Goal: Transaction & Acquisition: Purchase product/service

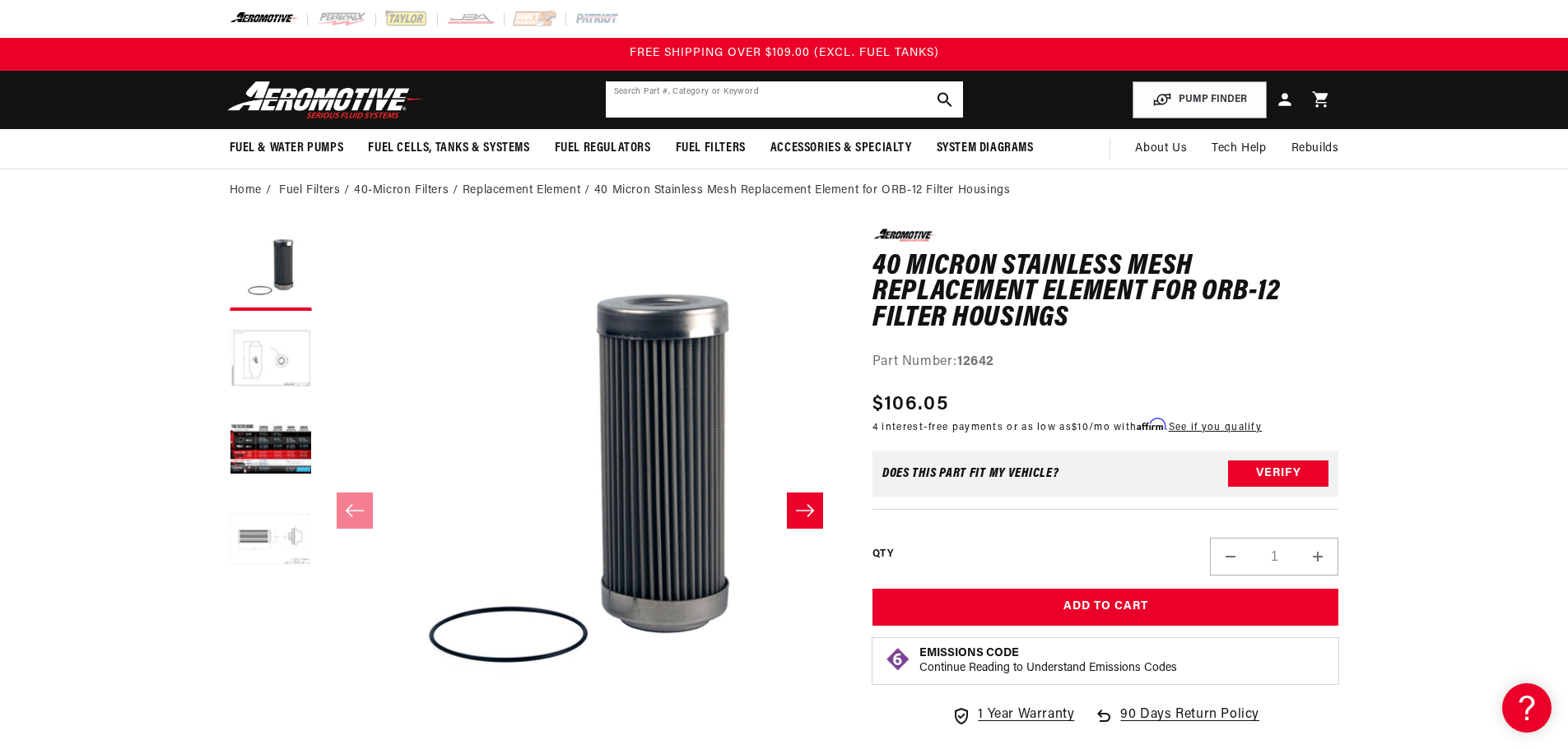
click at [783, 88] on input "text" at bounding box center [784, 99] width 358 height 36
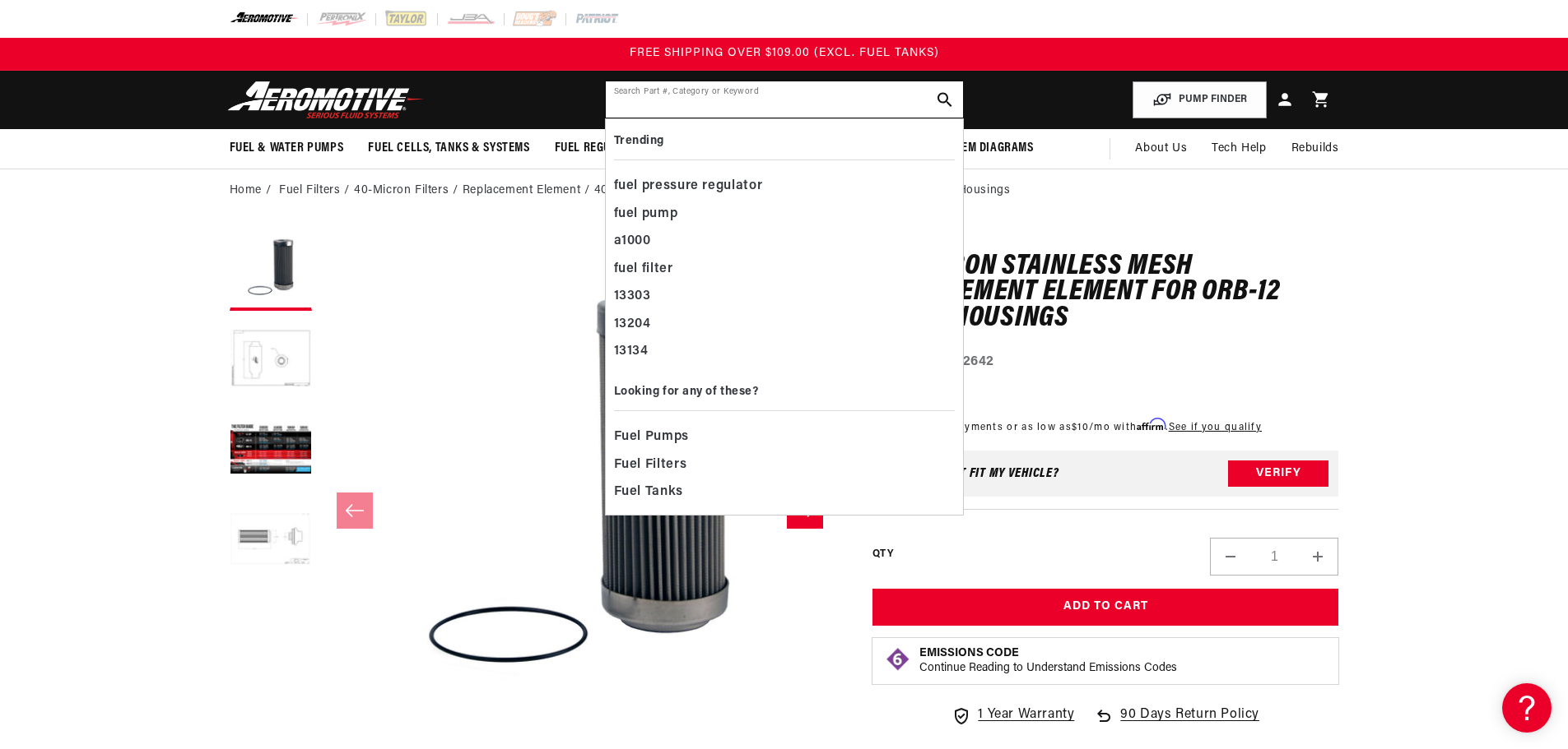
paste input "12639"
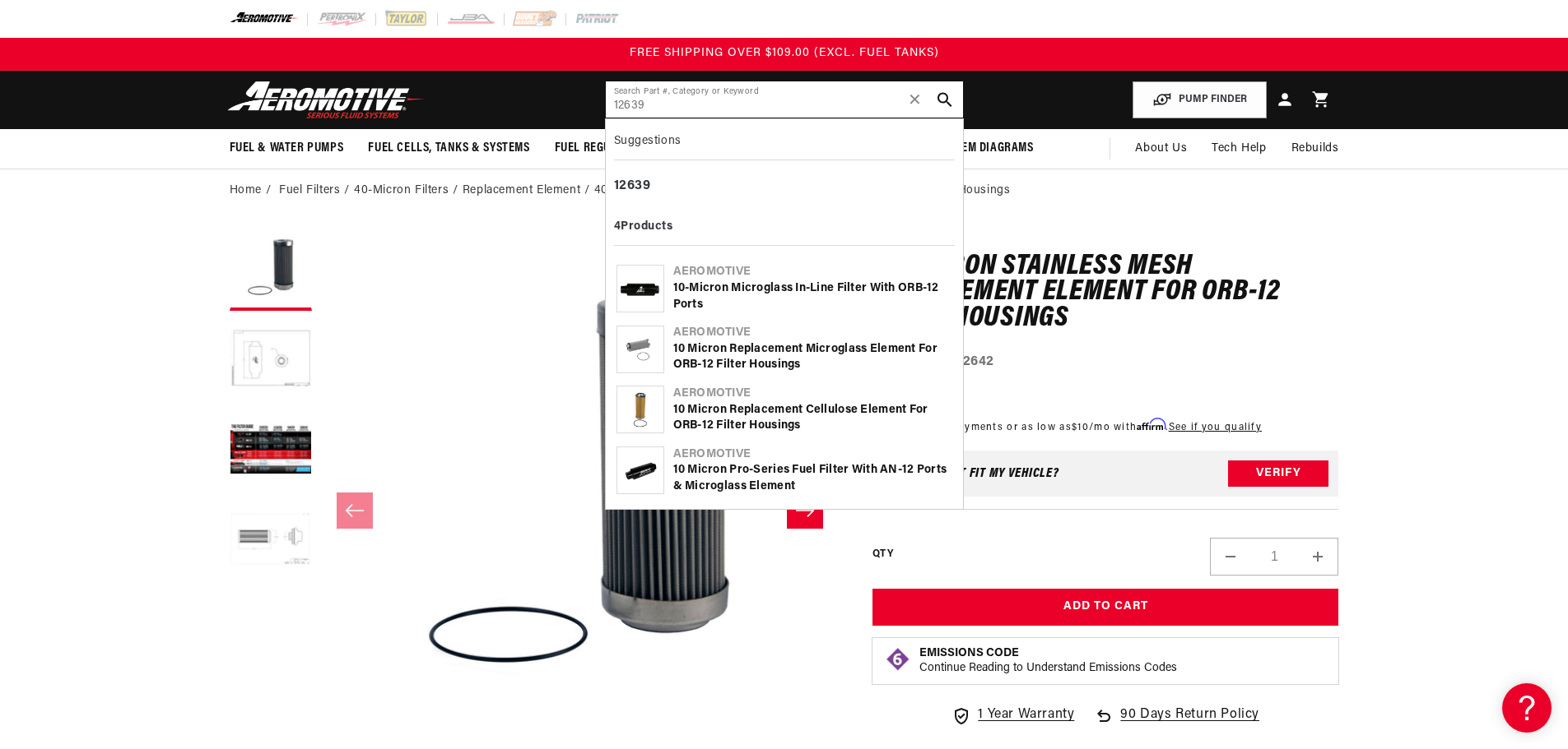
type input "12639"
click at [822, 348] on div "10 Micron Replacement Microglass Element for ORB-12 Filter Housings" at bounding box center [813, 357] width 279 height 32
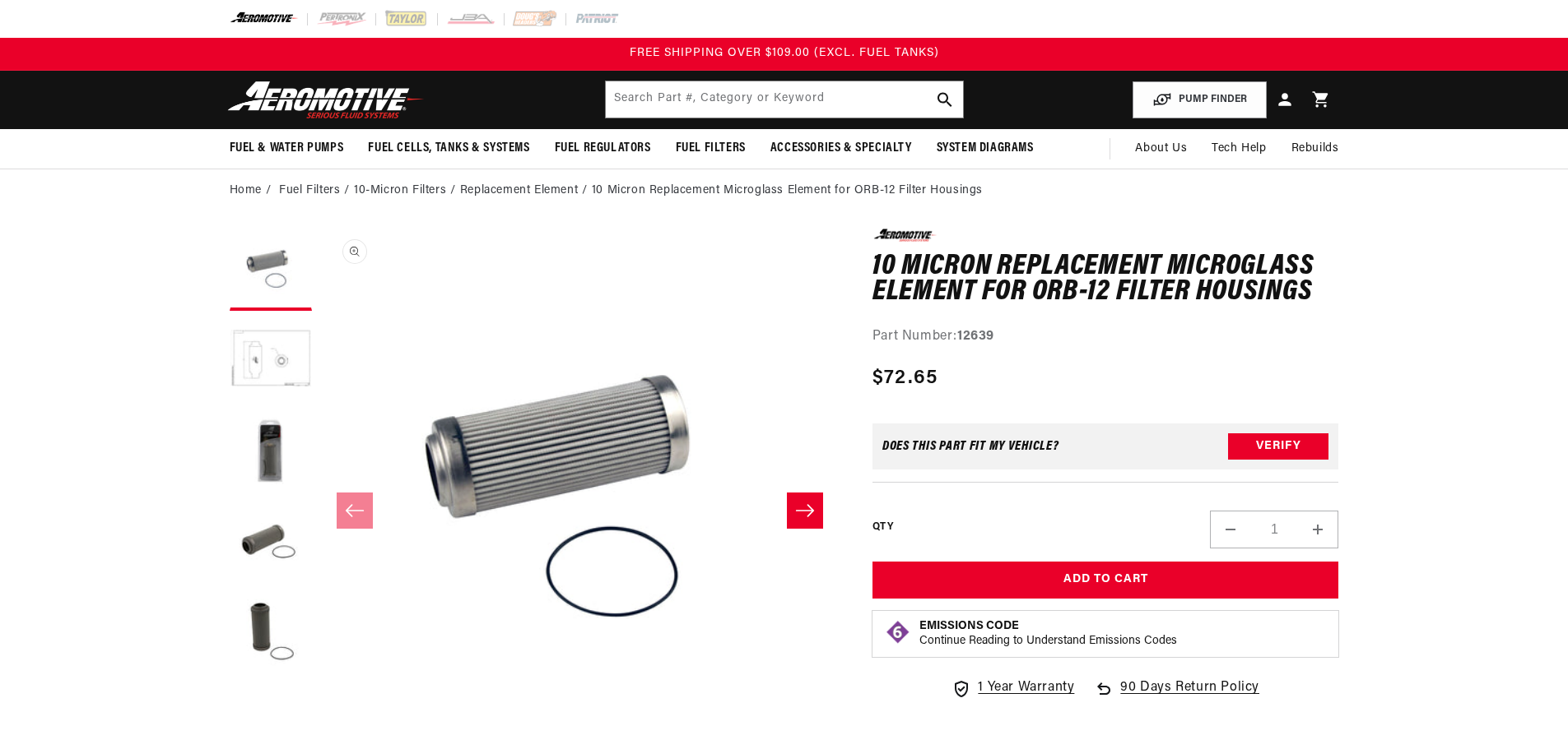
click at [321, 749] on button "Open media 1 in modal" at bounding box center [321, 749] width 0 height 0
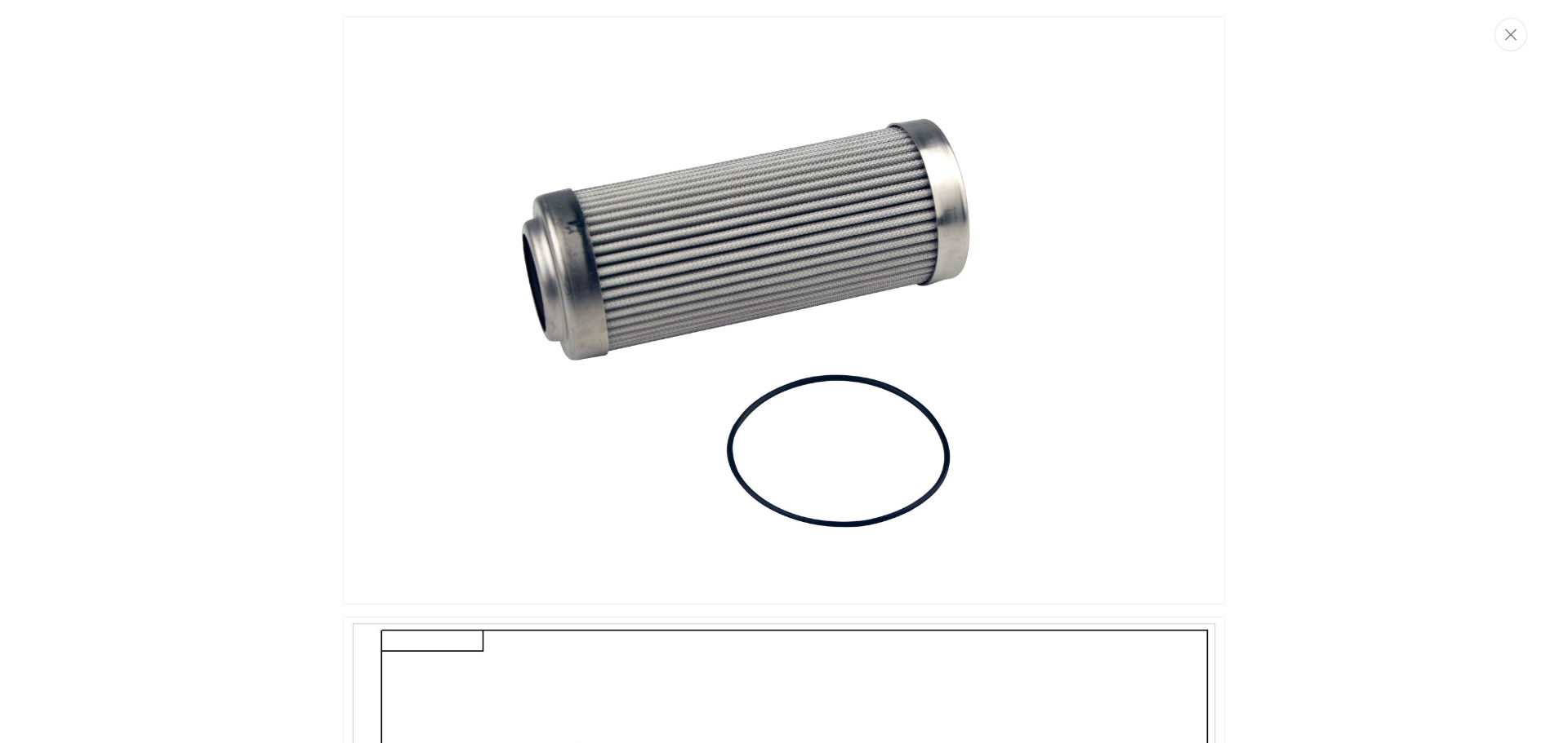
click at [724, 271] on img "Media gallery" at bounding box center [784, 310] width 882 height 588
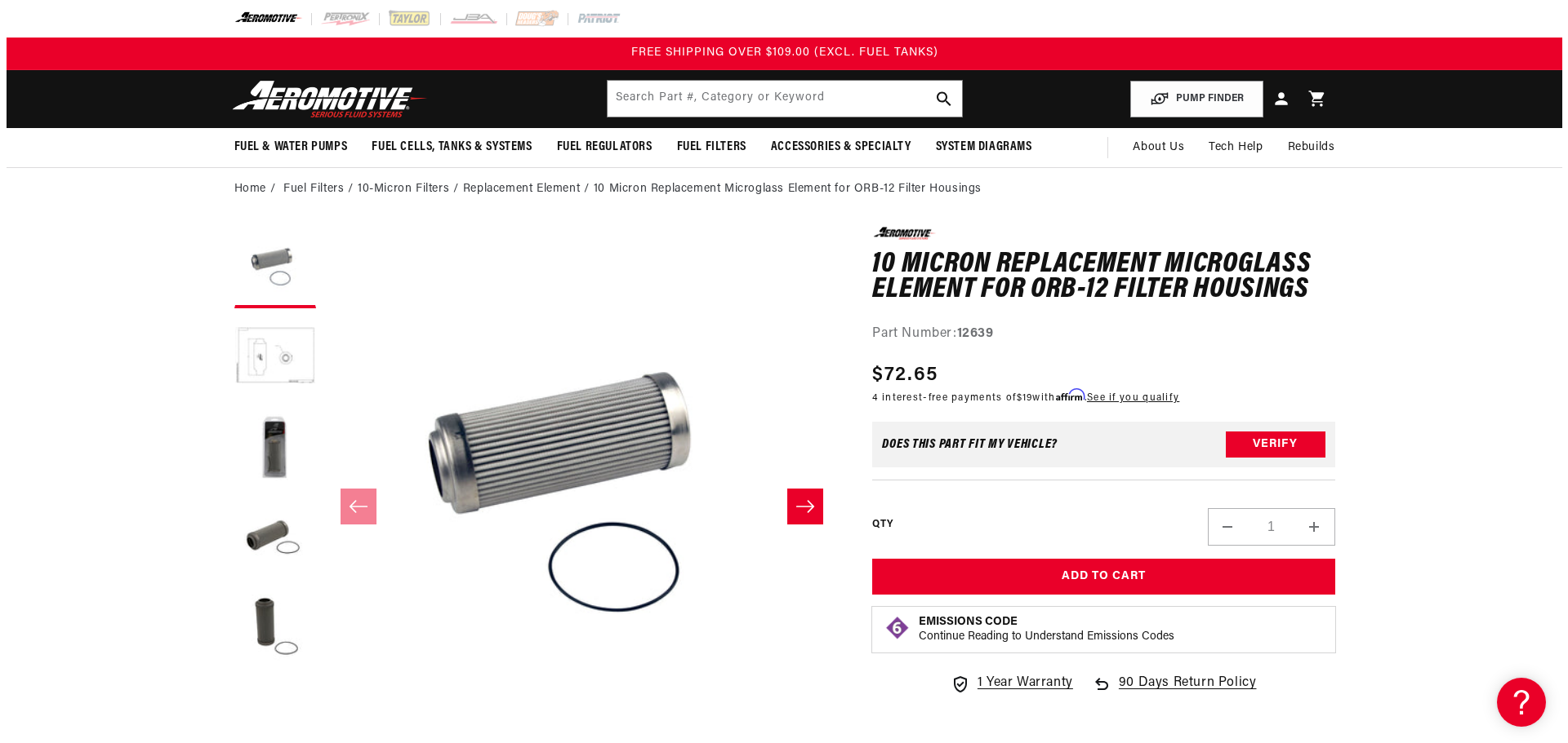
scroll to position [1, 0]
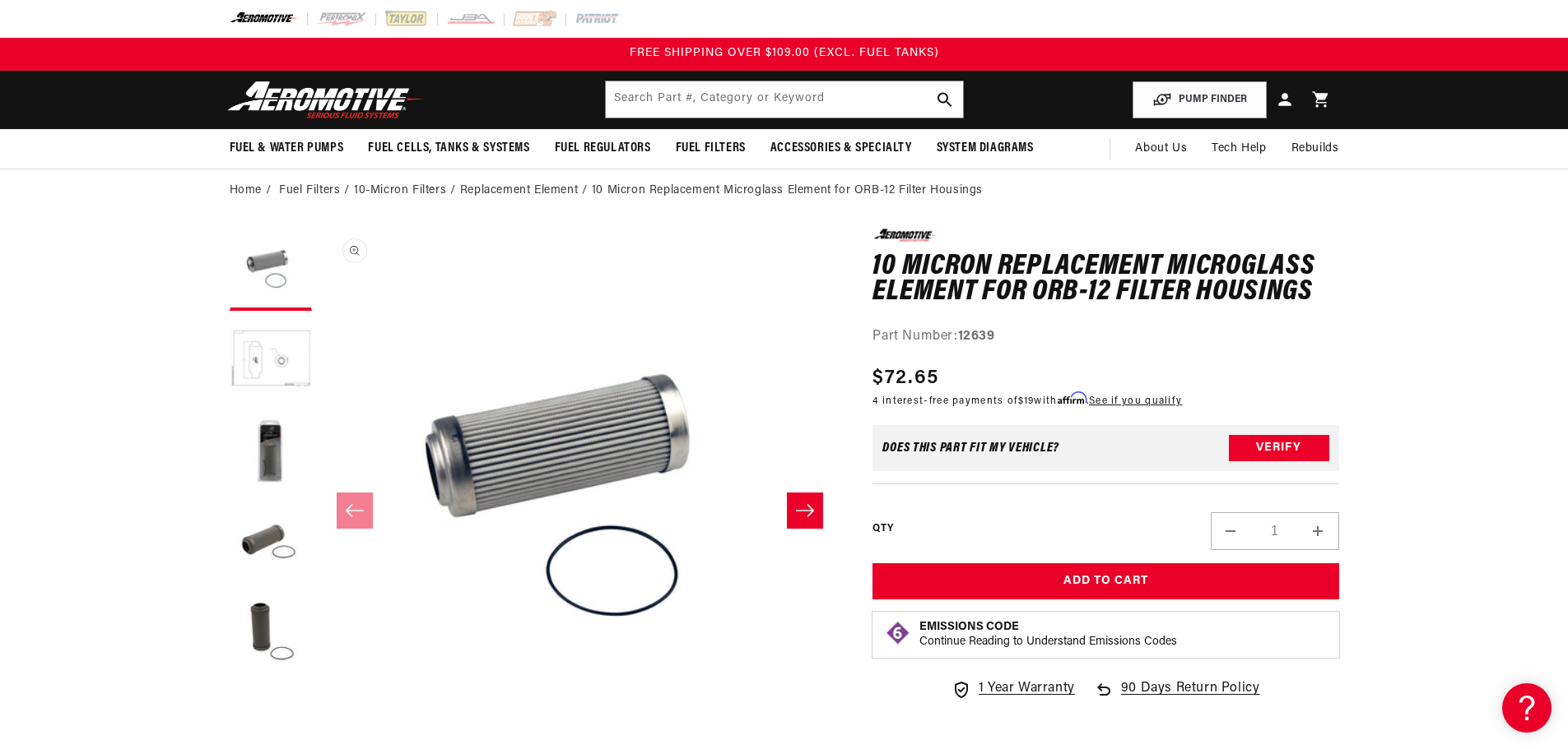
click at [321, 748] on button "Open media 1 in modal" at bounding box center [321, 748] width 0 height 0
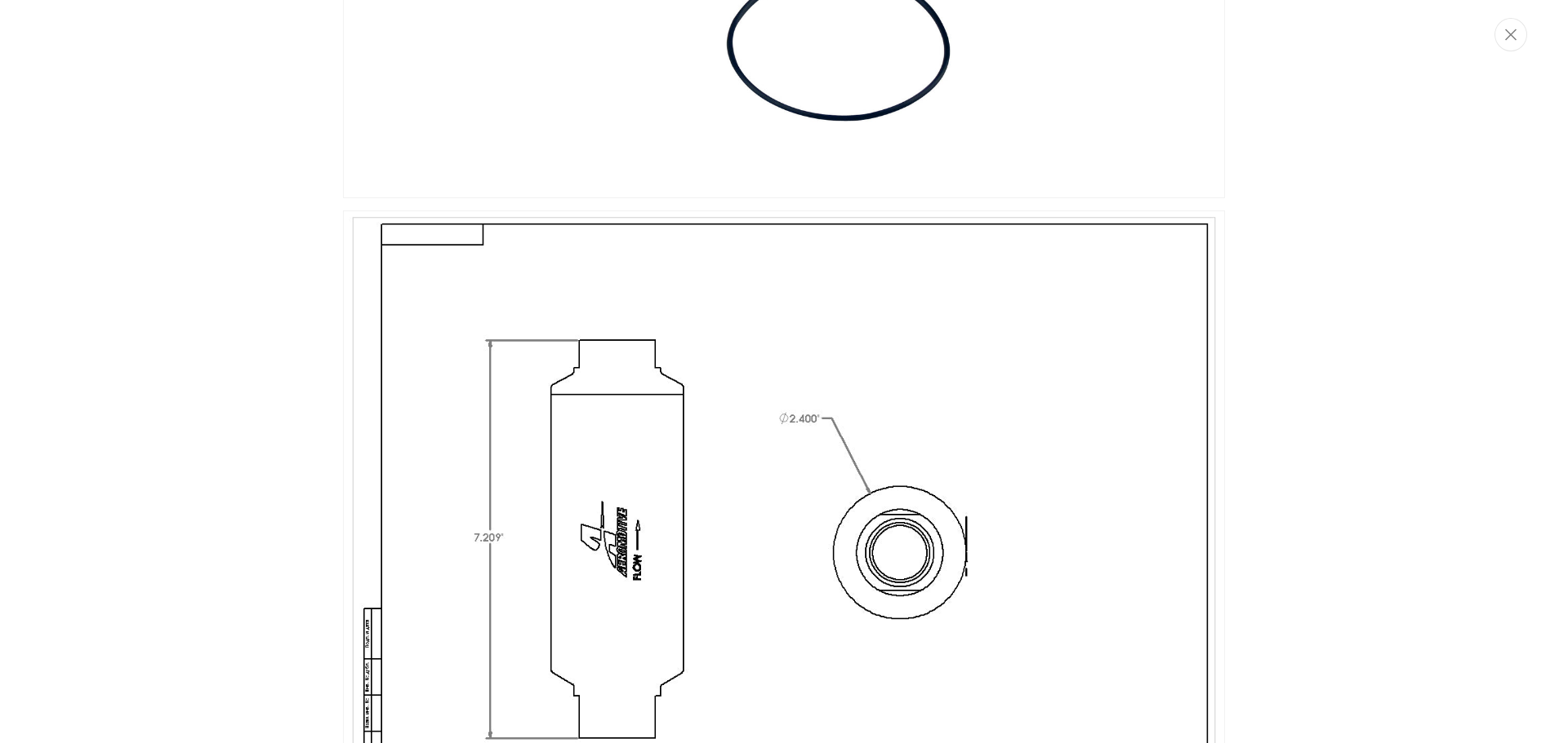
scroll to position [0, 0]
